Goal: Find specific page/section: Find specific page/section

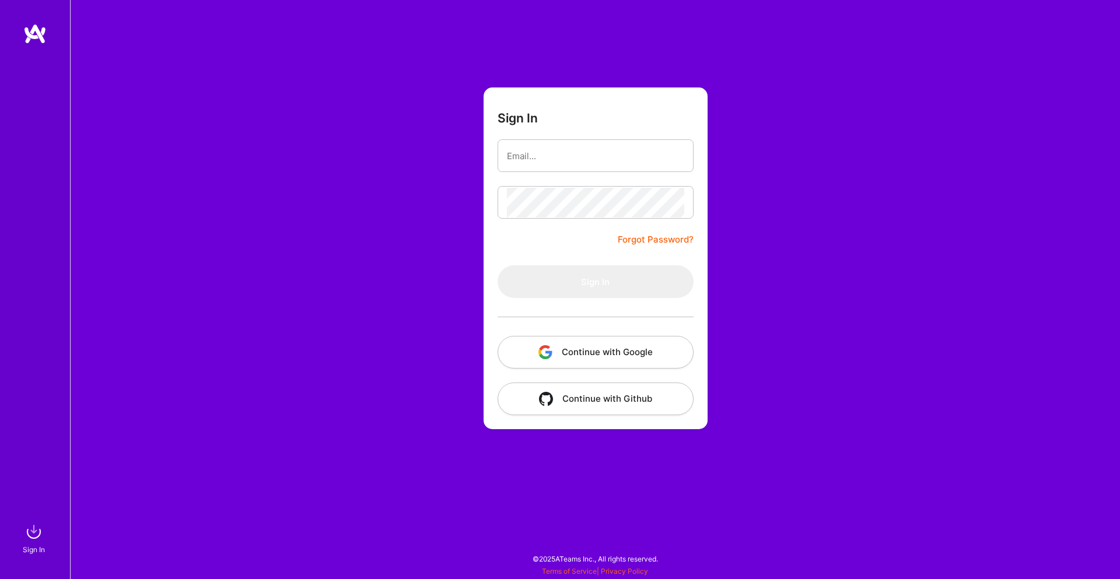
click at [615, 346] on button "Continue with Google" at bounding box center [596, 352] width 196 height 33
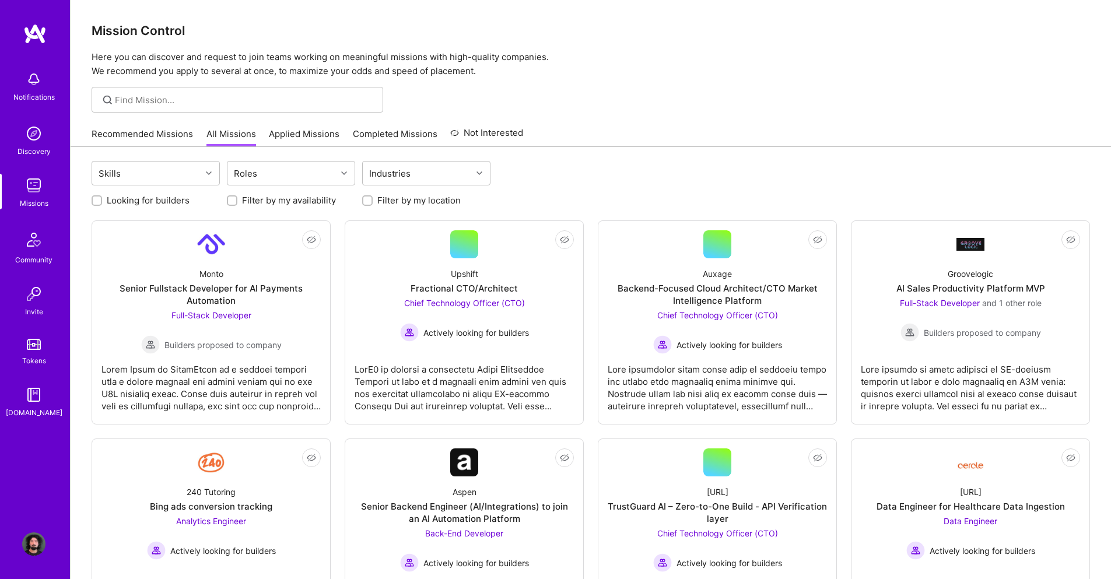
click at [312, 202] on label "Filter by my availability" at bounding box center [289, 200] width 94 height 12
click at [237, 202] on input "Filter by my availability" at bounding box center [233, 201] width 8 height 8
checkbox input "true"
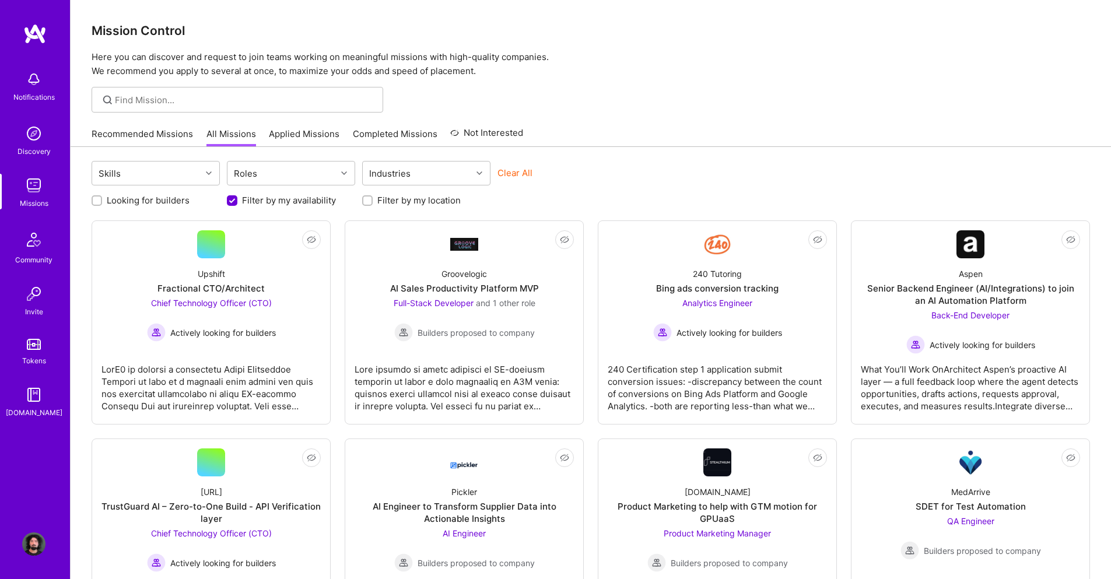
click at [191, 195] on div "Looking for builders" at bounding box center [156, 200] width 128 height 12
click at [181, 195] on label "Looking for builders" at bounding box center [148, 200] width 83 height 12
click at [102, 197] on input "Looking for builders" at bounding box center [98, 201] width 8 height 8
checkbox input "true"
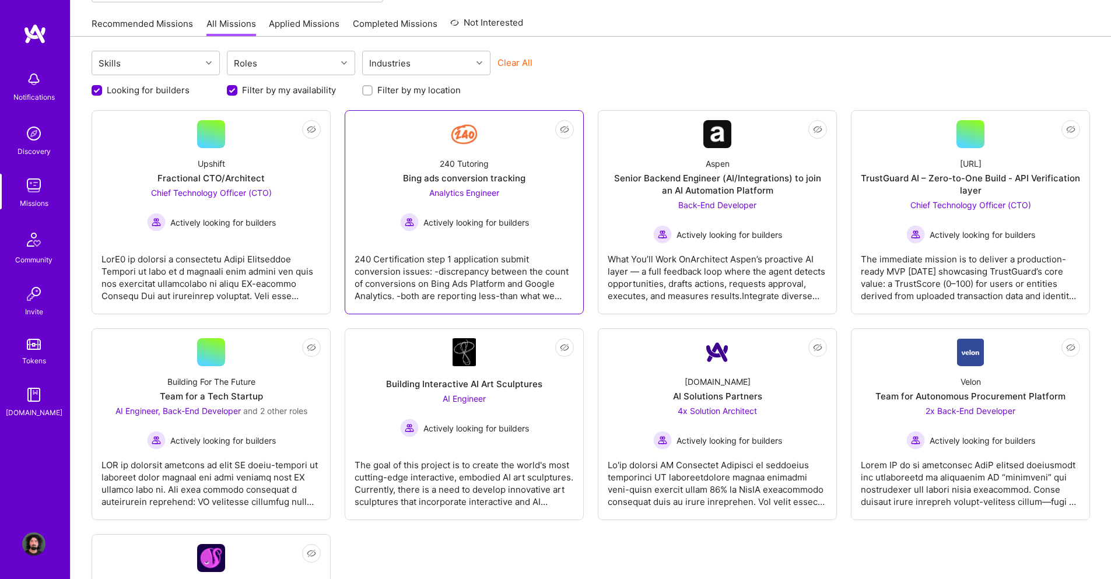
scroll to position [52, 0]
